Goal: Information Seeking & Learning: Find specific fact

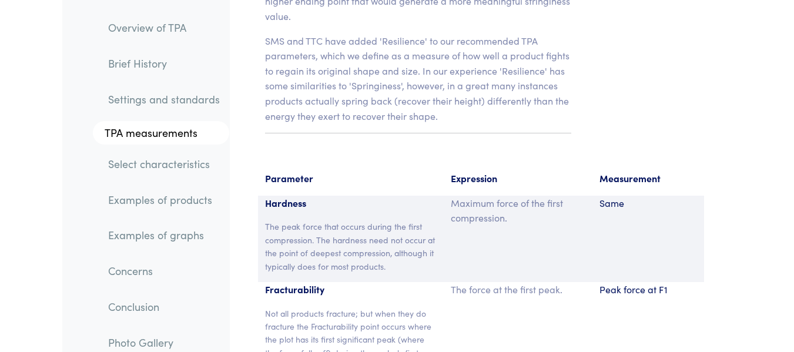
scroll to position [8694, 0]
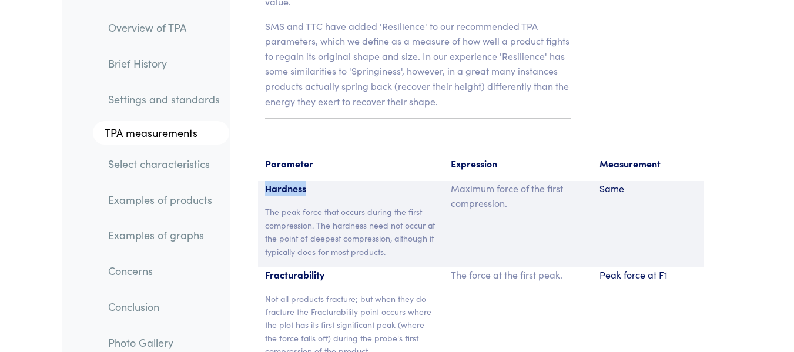
drag, startPoint x: 309, startPoint y: 83, endPoint x: 256, endPoint y: 83, distance: 52.9
copy p "Hardness"
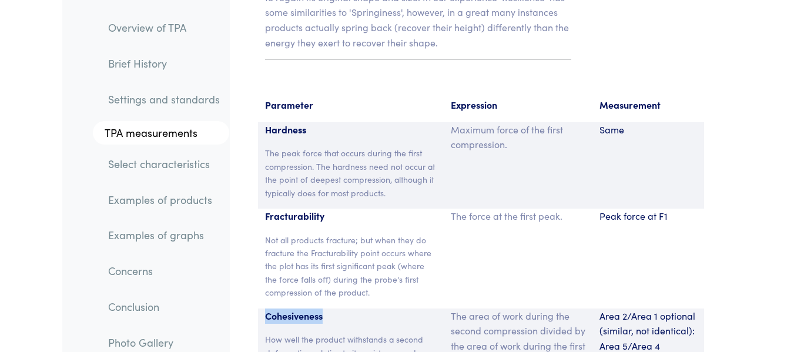
drag, startPoint x: 277, startPoint y: 210, endPoint x: 264, endPoint y: 210, distance: 12.3
click at [265, 308] on p "Cohesiveness" at bounding box center [351, 315] width 172 height 15
copy p "Cohesiveness"
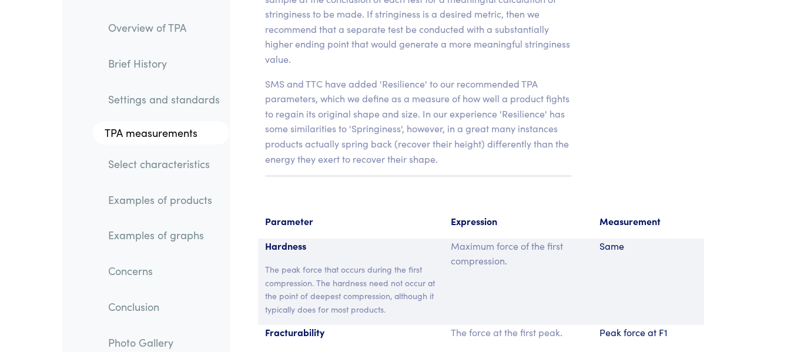
scroll to position [8635, 0]
